Goal: Find specific page/section: Find specific page/section

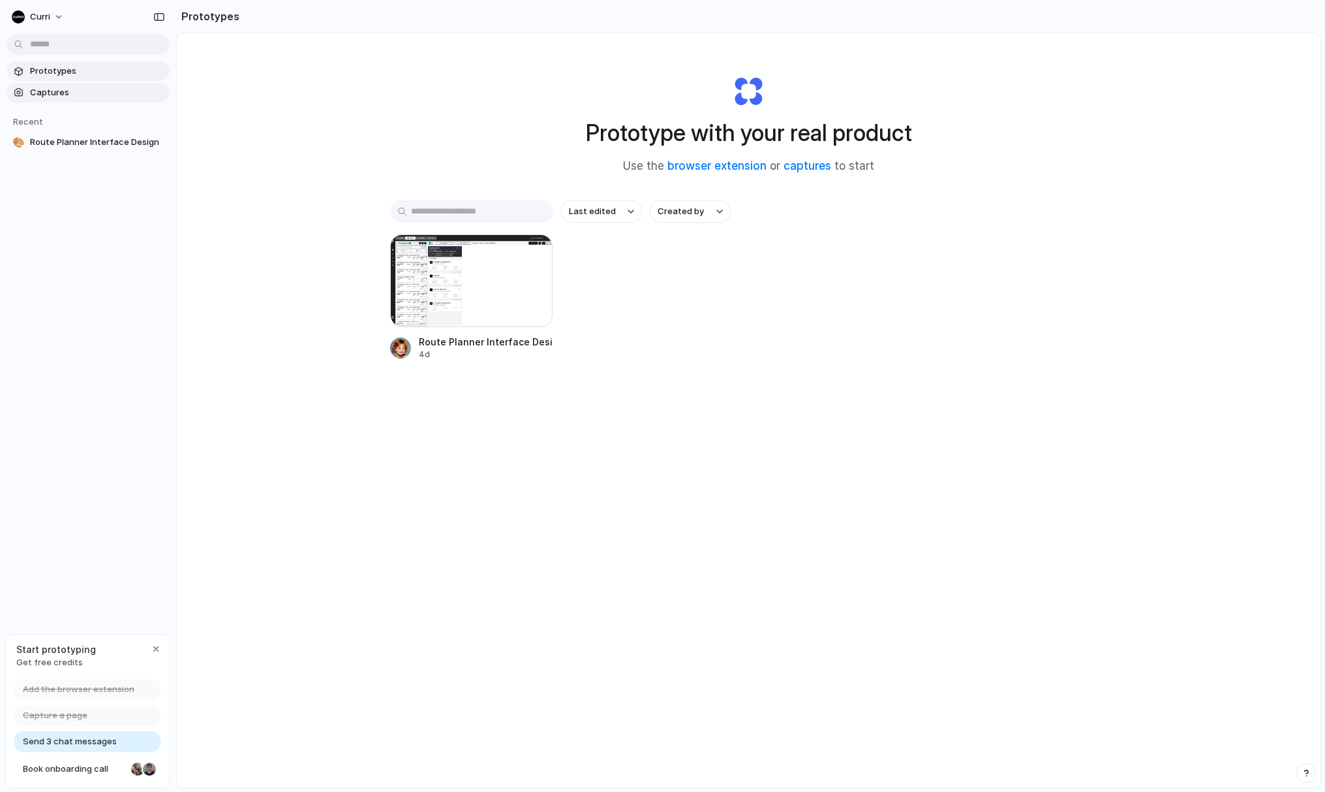
click at [63, 93] on span "Captures" at bounding box center [97, 92] width 134 height 13
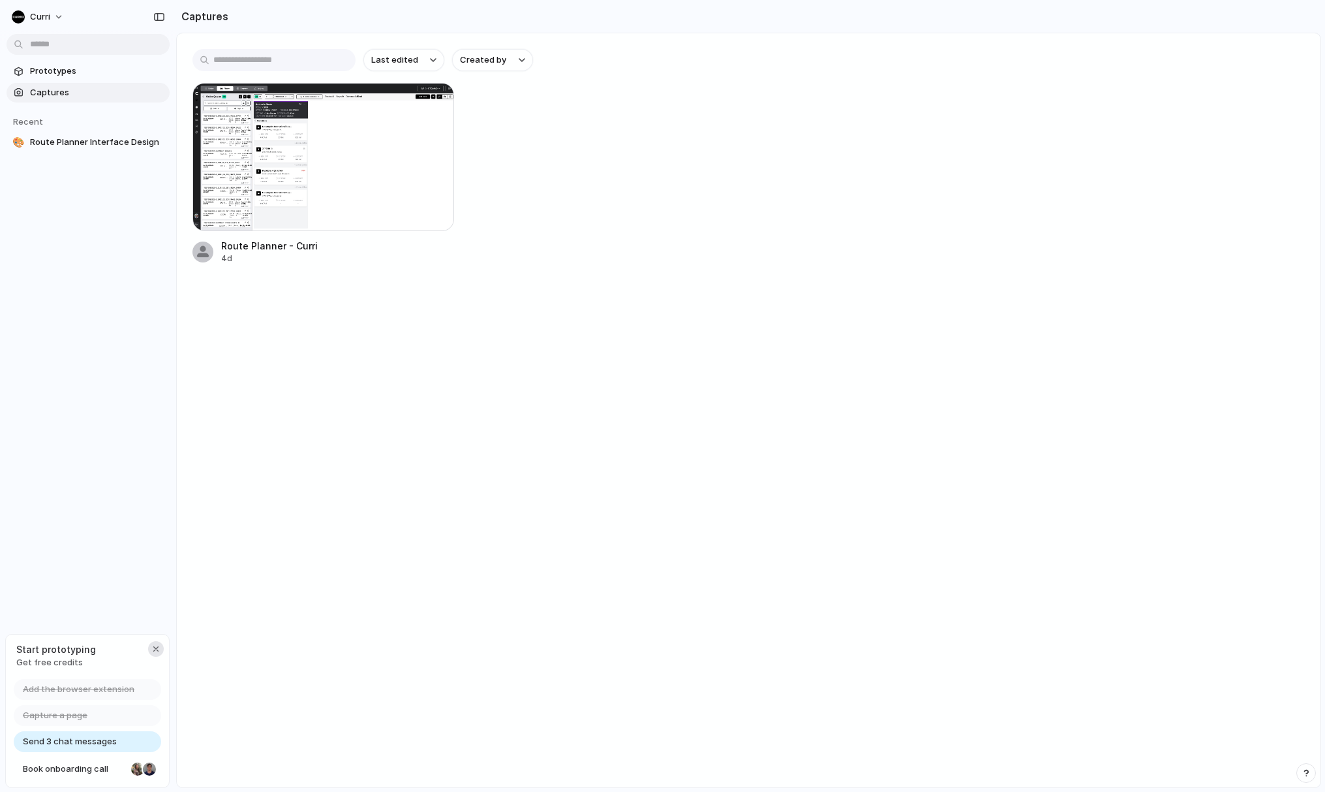
click at [153, 648] on div "button" at bounding box center [156, 648] width 10 height 10
click at [102, 386] on div "curri Prototypes Captures Recent 🎨 Route Planner Interface Design" at bounding box center [88, 396] width 176 height 792
click at [42, 16] on span "curri" at bounding box center [40, 16] width 20 height 13
click at [106, 8] on div "Settings Invite members Change theme Sign out" at bounding box center [662, 396] width 1325 height 792
click at [158, 15] on div "button" at bounding box center [159, 16] width 12 height 9
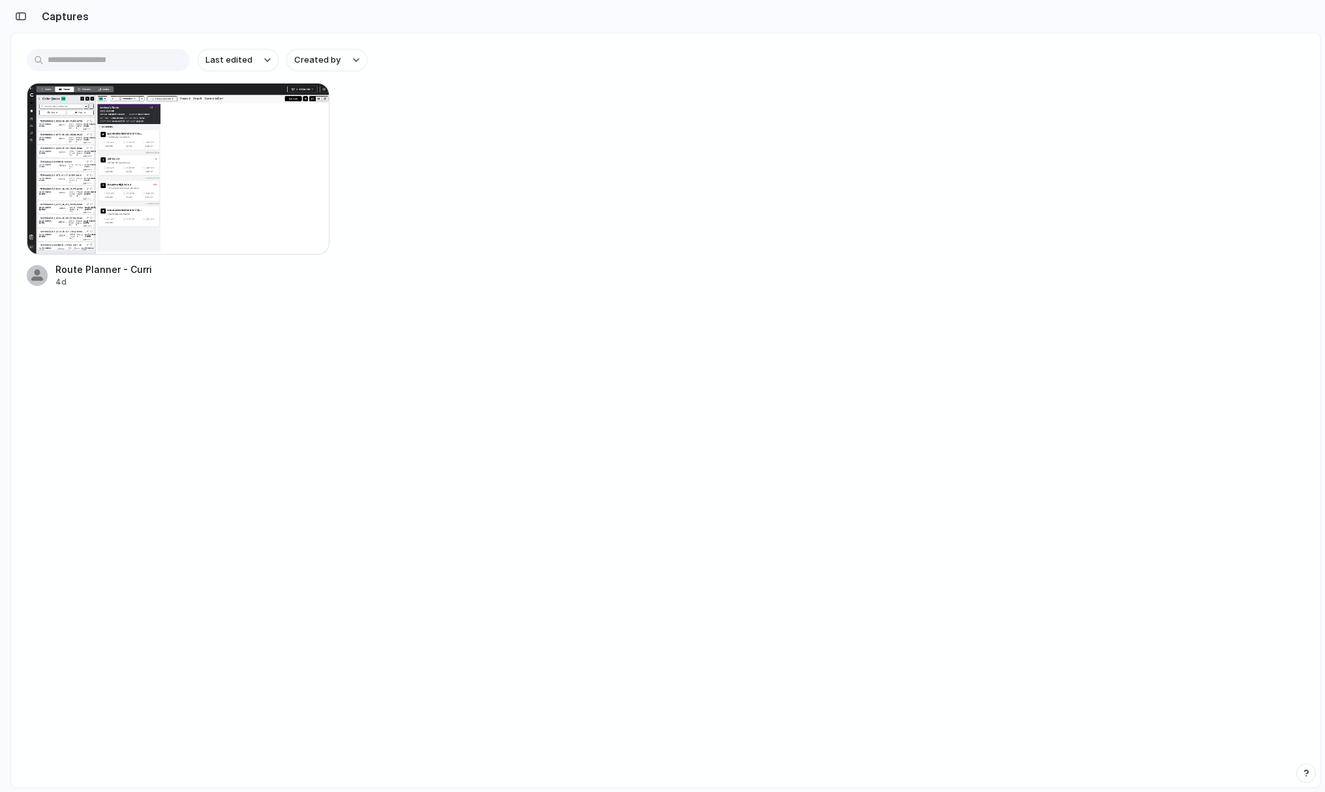
click at [382, 200] on div "Route Planner - Curri 4d" at bounding box center [666, 185] width 1278 height 205
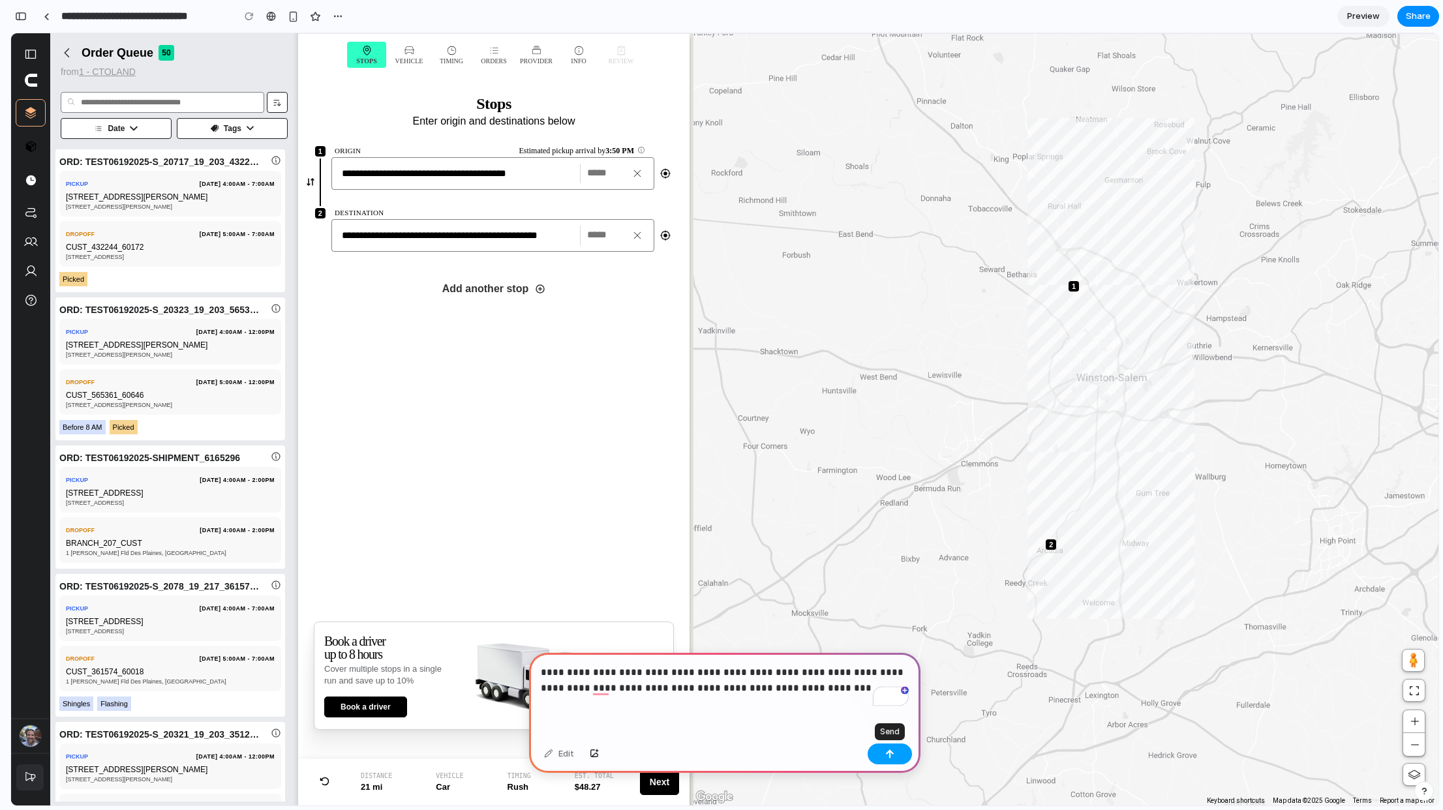
click at [888, 541] on button "button" at bounding box center [890, 754] width 44 height 21
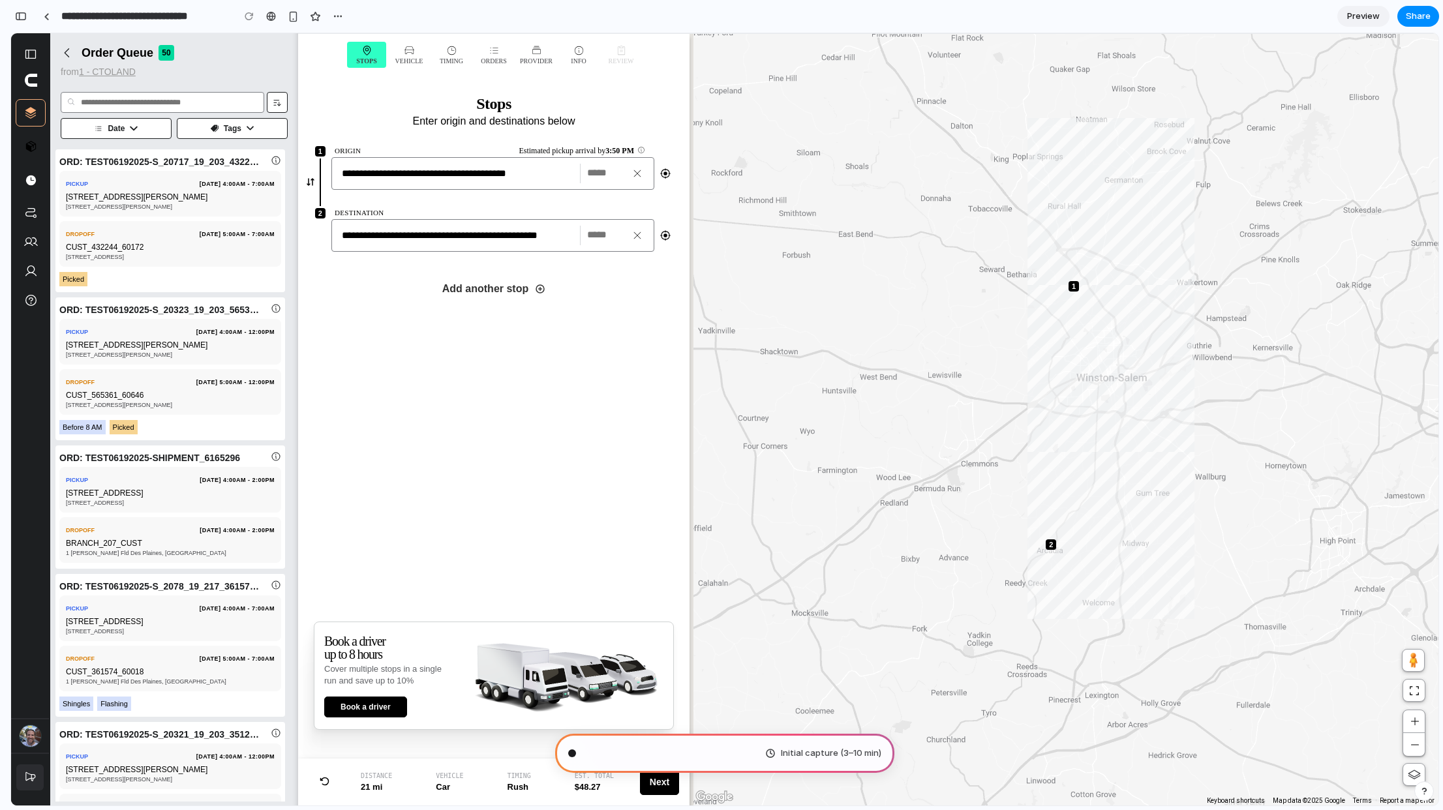
type input "**********"
